Goal: Information Seeking & Learning: Learn about a topic

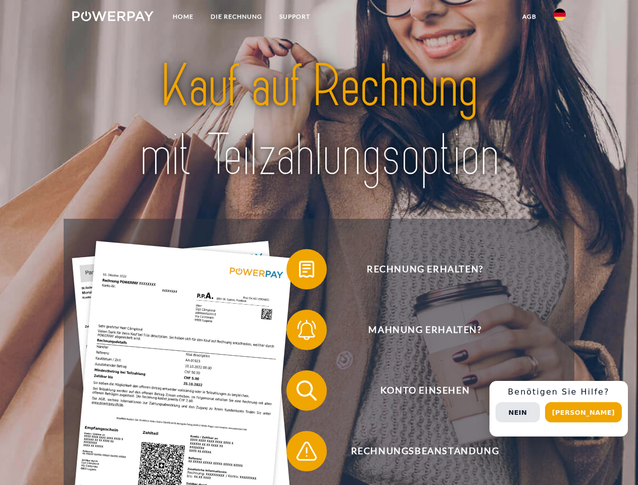
click at [113, 18] on img at bounding box center [112, 16] width 81 height 10
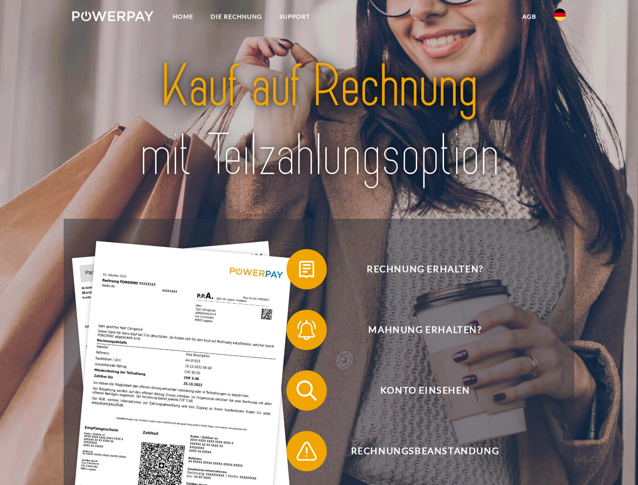
click at [560, 18] on img at bounding box center [560, 15] width 12 height 12
click at [529, 17] on link "agb" at bounding box center [529, 17] width 31 height 18
click at [299, 271] on span at bounding box center [291, 269] width 51 height 51
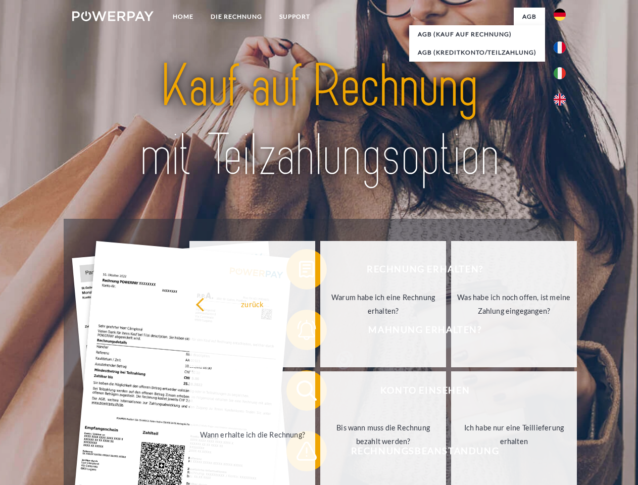
click at [299, 332] on div "Rechnung erhalten? Mahnung erhalten? Konto einsehen" at bounding box center [319, 421] width 510 height 404
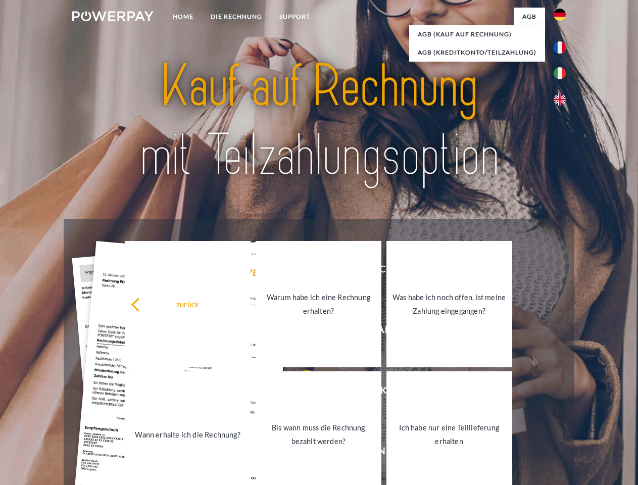
click at [299, 392] on link "Bis wann muss die Rechnung bezahlt werden?" at bounding box center [319, 434] width 126 height 126
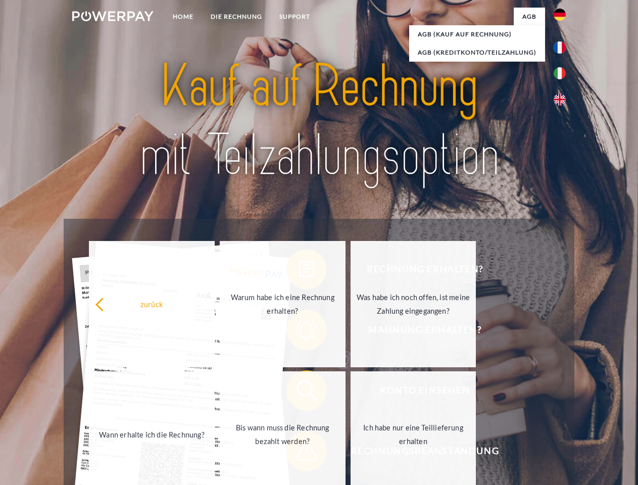
click at [299, 453] on span at bounding box center [291, 451] width 51 height 51
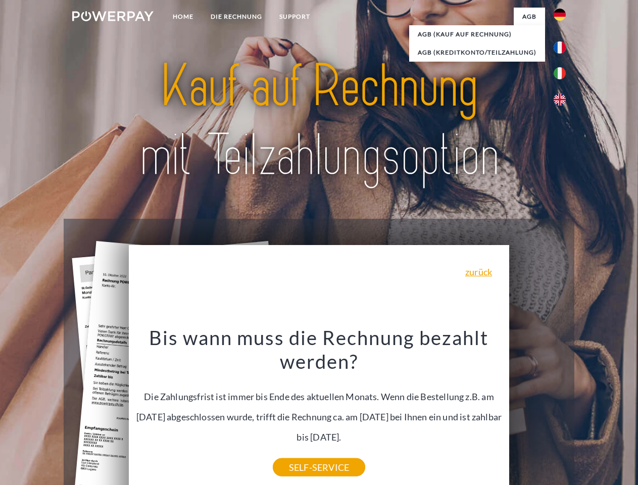
click at [562, 409] on div "Rechnung erhalten? Mahnung erhalten? Konto einsehen" at bounding box center [319, 421] width 510 height 404
click at [537, 411] on span "Konto einsehen" at bounding box center [425, 390] width 248 height 40
click at [587, 412] on header "Home DIE RECHNUNG SUPPORT" at bounding box center [319, 349] width 638 height 698
